Goal: Task Accomplishment & Management: Use online tool/utility

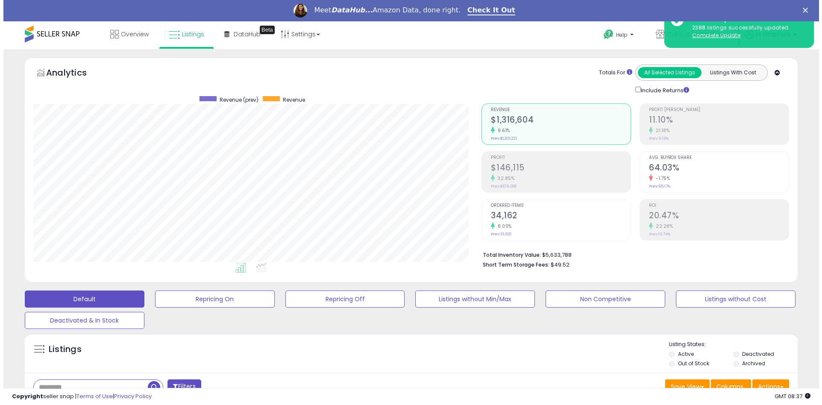
scroll to position [175, 448]
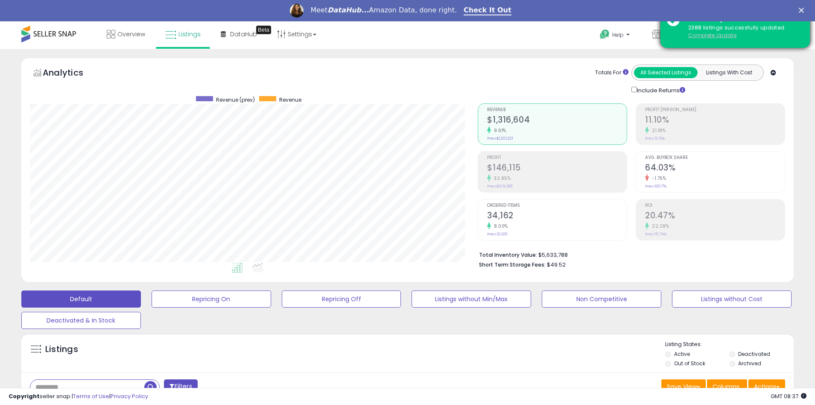
click at [712, 35] on u "Complete Update" at bounding box center [713, 35] width 48 height 7
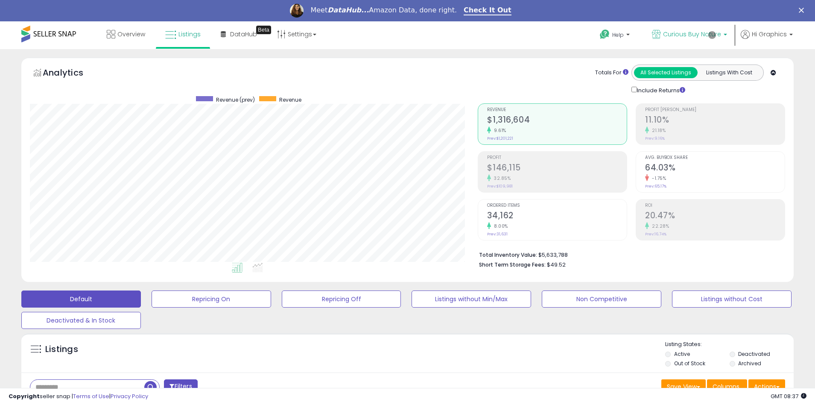
click at [694, 34] on span "Curious Buy Nature" at bounding box center [692, 34] width 58 height 9
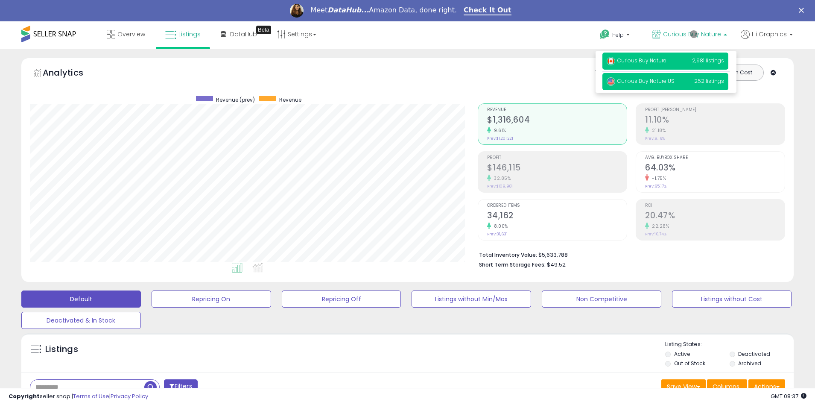
click at [666, 82] on span "Curious Buy Nature US" at bounding box center [641, 80] width 68 height 7
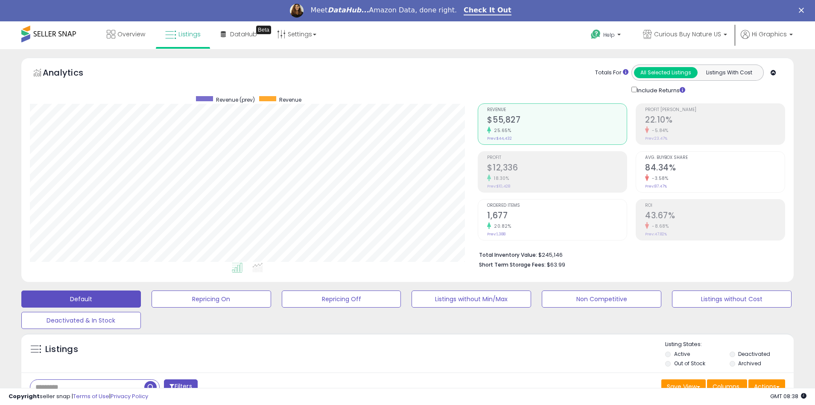
scroll to position [184, 0]
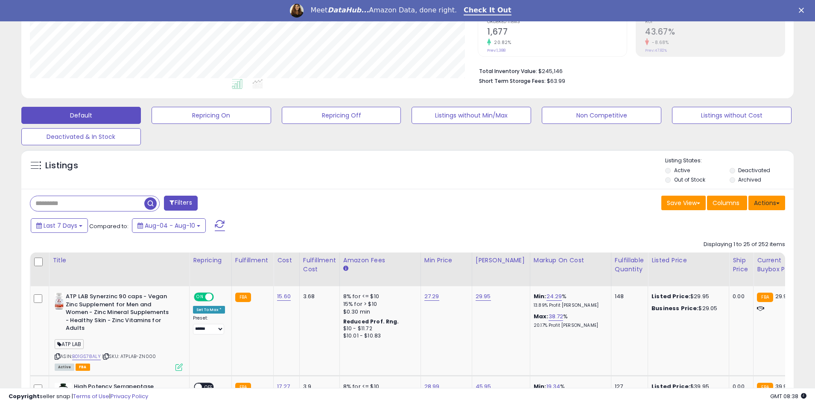
click at [767, 202] on button "Actions" at bounding box center [767, 203] width 37 height 15
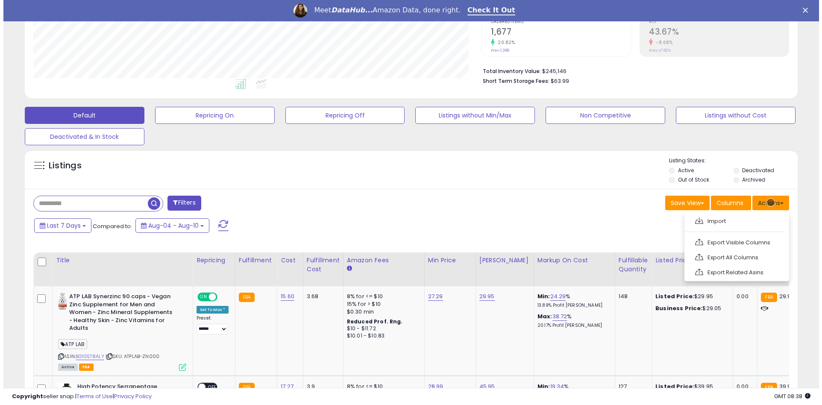
scroll to position [202, 0]
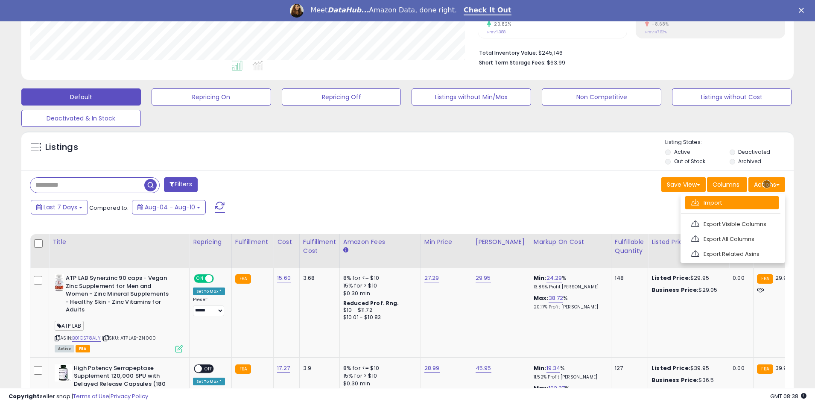
click at [732, 202] on link "Import" at bounding box center [733, 202] width 94 height 13
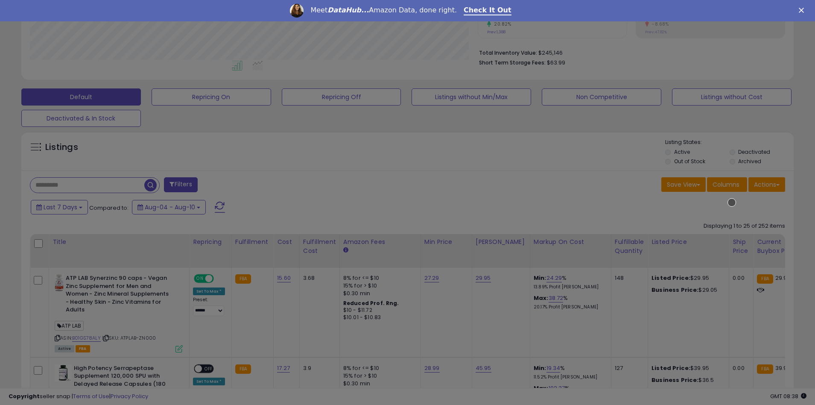
scroll to position [175, 452]
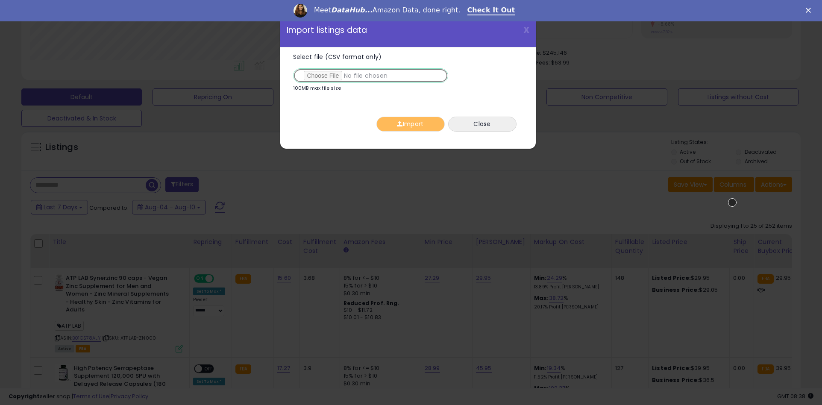
click at [369, 76] on input "Select file (CSV format only)" at bounding box center [370, 75] width 155 height 15
type input "**********"
click at [410, 124] on button "Import" at bounding box center [410, 124] width 68 height 15
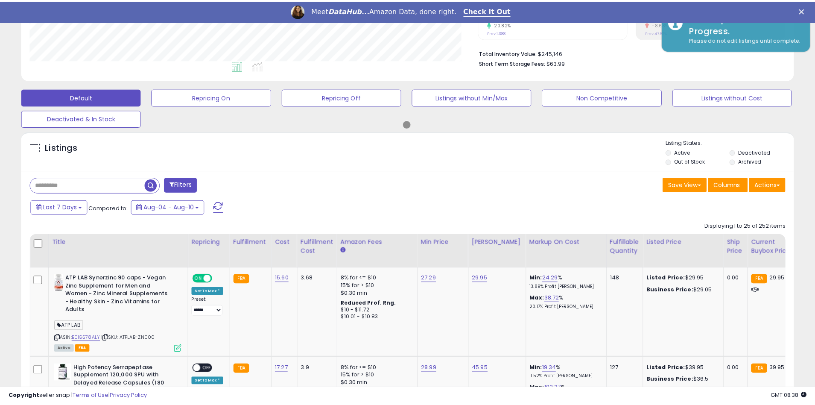
scroll to position [426943, 426670]
